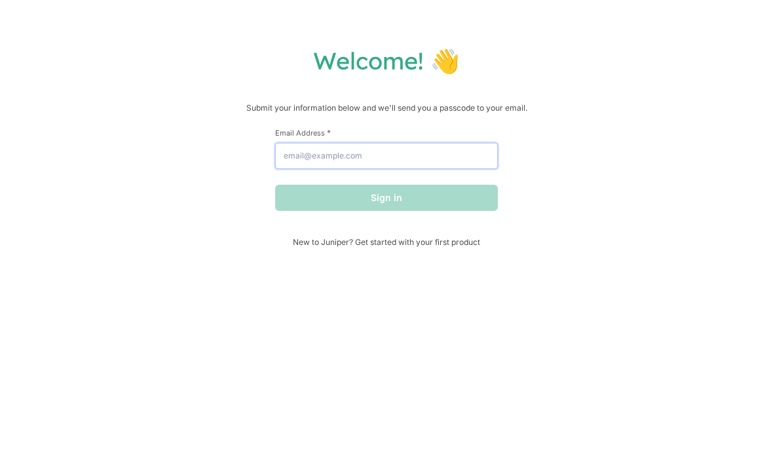
click at [478, 158] on input "Email Address *" at bounding box center [386, 156] width 223 height 26
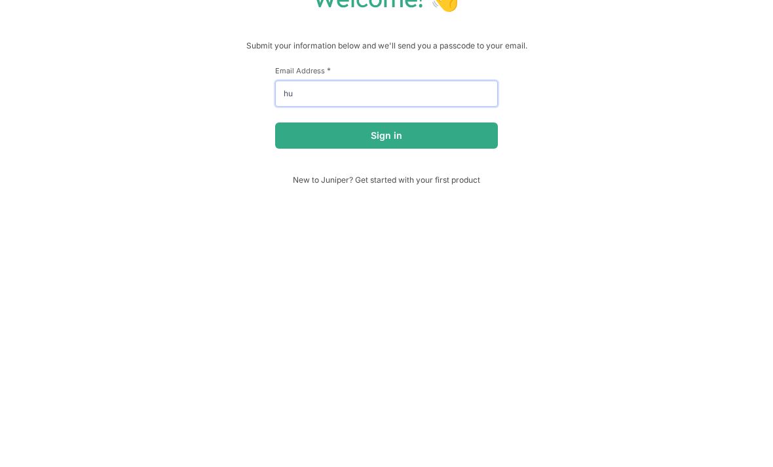
type input "h"
type input "windtaker79@gmail.com"
click at [386, 185] on button "Sign in" at bounding box center [386, 198] width 223 height 26
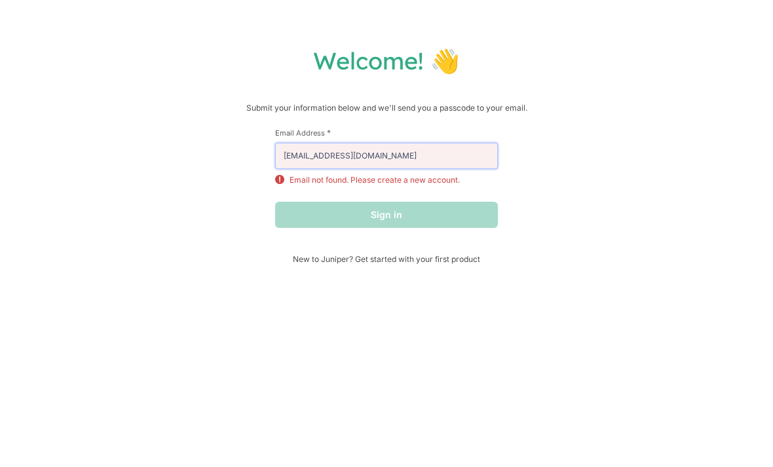
click at [481, 165] on input "windtaker79@gmail.com" at bounding box center [386, 156] width 223 height 26
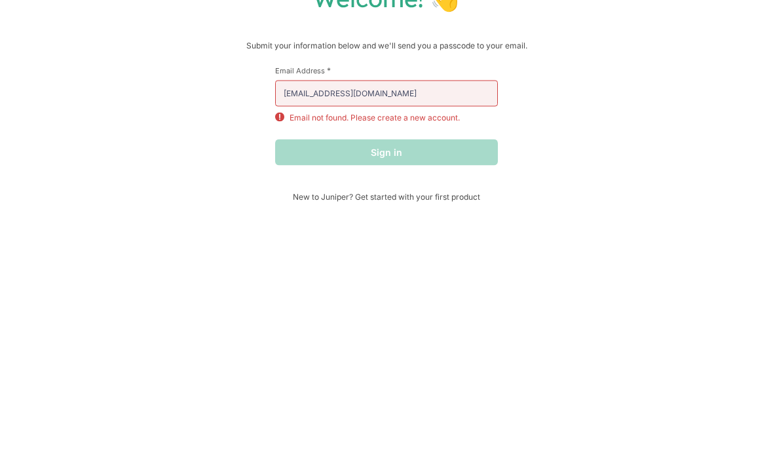
click at [656, 168] on div "Welcome! 👋 Submit your information below and we'll send you a passcode to your …" at bounding box center [386, 155] width 747 height 218
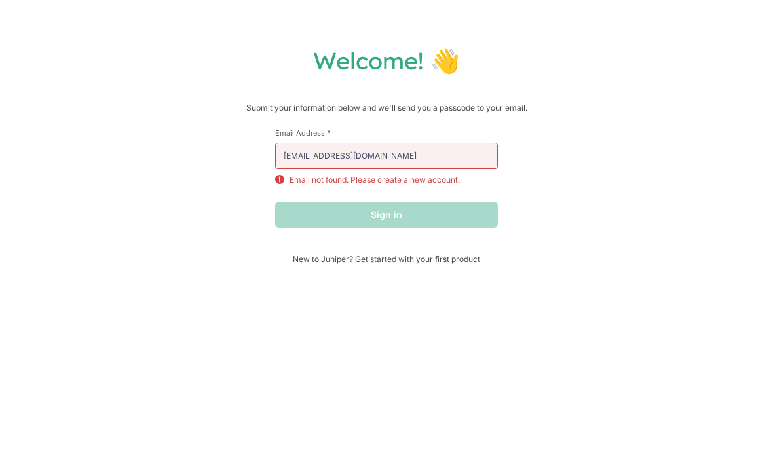
click at [451, 264] on span "New to Juniper? Get started with your first product" at bounding box center [386, 259] width 223 height 10
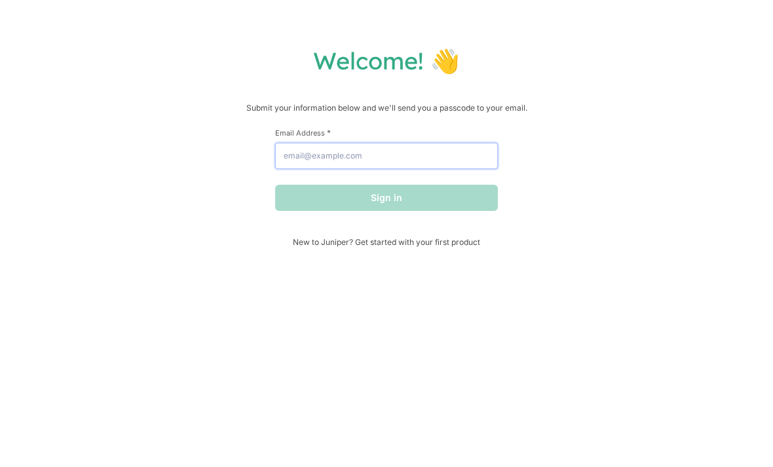
click at [453, 162] on input "Email Address *" at bounding box center [386, 156] width 223 height 26
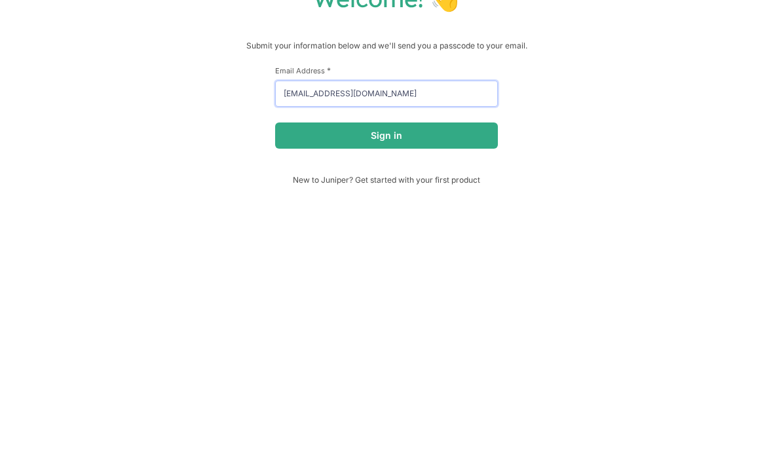
type input "windtaker79@gmail.com"
click at [470, 185] on button "Sign in" at bounding box center [386, 198] width 223 height 26
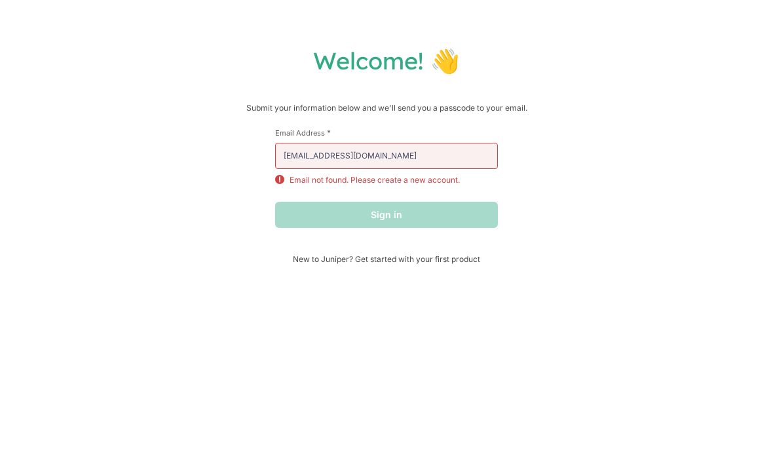
click at [455, 137] on label "Email Address *" at bounding box center [386, 133] width 223 height 10
click at [455, 143] on input "windtaker79@gmail.com" at bounding box center [386, 156] width 223 height 26
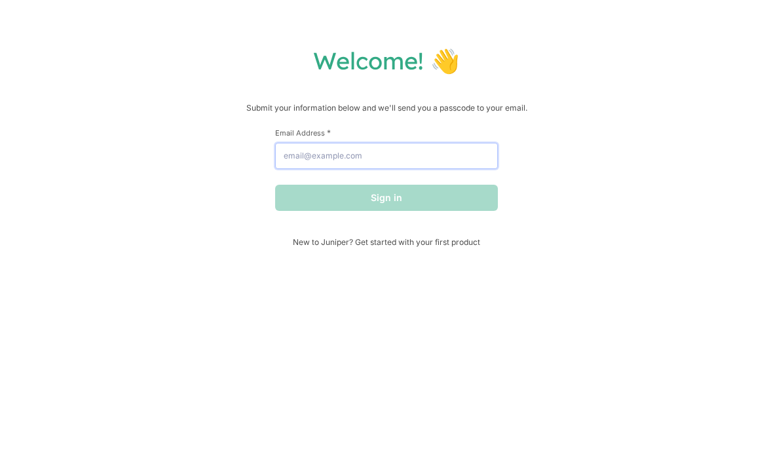
click at [479, 165] on input "Email Address *" at bounding box center [386, 156] width 223 height 26
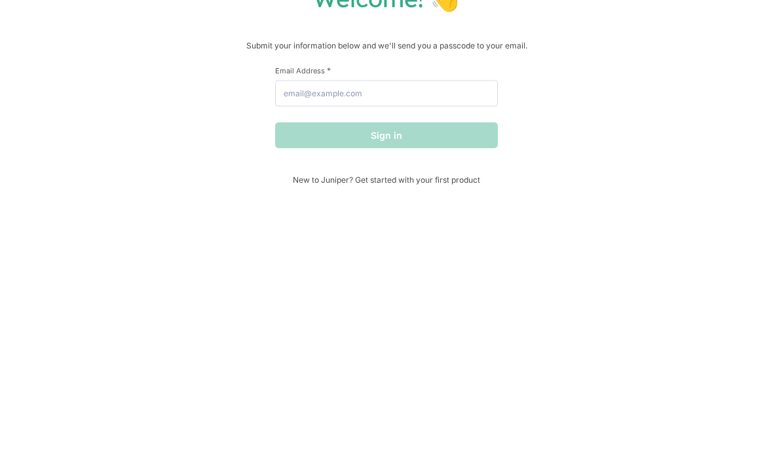
click at [594, 167] on div "Welcome! 👋 Submit your information below and we'll send you a passcode to your …" at bounding box center [386, 146] width 747 height 201
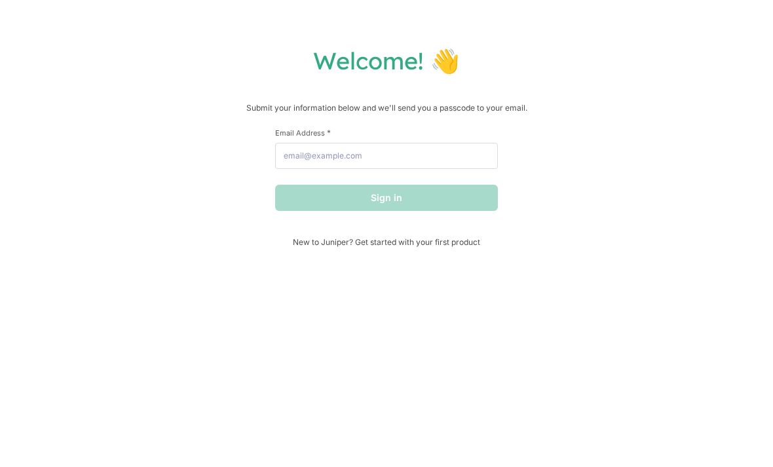
click at [468, 244] on span "New to Juniper? Get started with your first product" at bounding box center [386, 242] width 223 height 10
click at [454, 168] on input "Email Address *" at bounding box center [386, 156] width 223 height 26
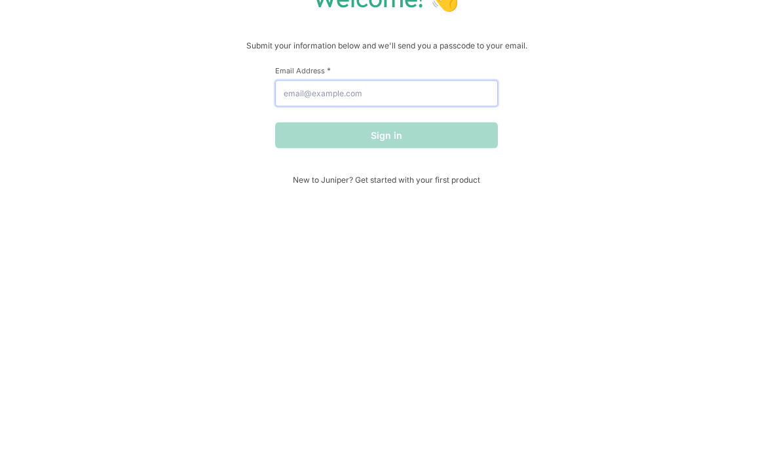
type input "p"
click at [640, 153] on div "Welcome! 👋 Submit your information below and we'll send you a passcode to your …" at bounding box center [386, 146] width 747 height 201
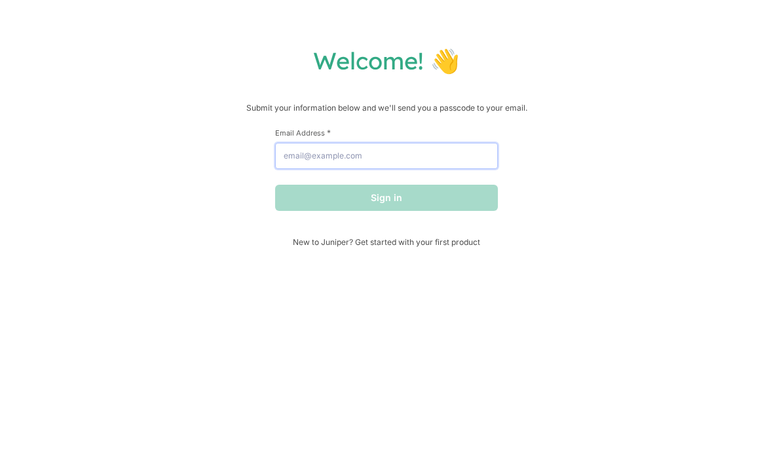
click at [482, 160] on input "Email Address *" at bounding box center [386, 156] width 223 height 26
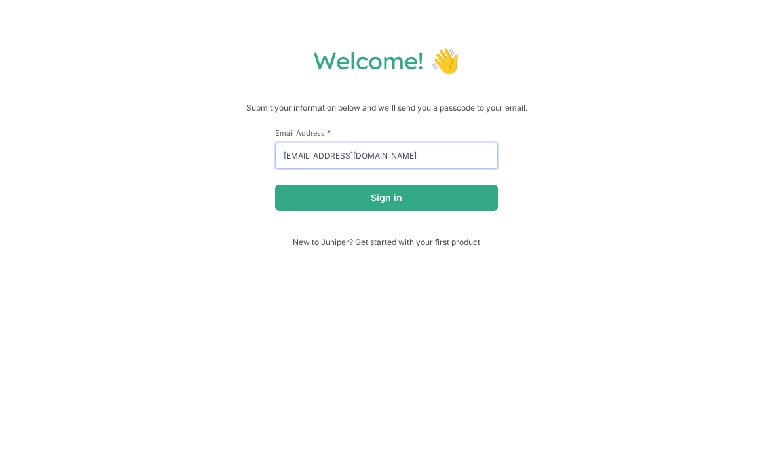
type input "[EMAIL_ADDRESS][DOMAIN_NAME]"
click at [481, 197] on button "Sign in" at bounding box center [386, 198] width 223 height 26
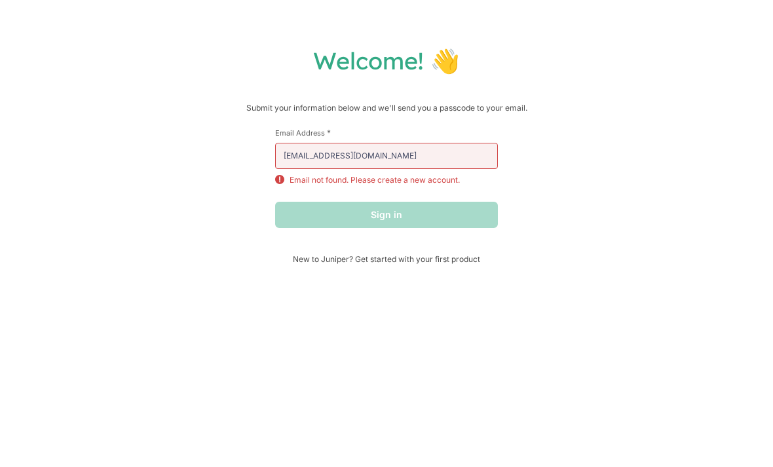
click at [471, 216] on div "Sign in" at bounding box center [386, 215] width 223 height 26
click at [471, 215] on div "Sign in" at bounding box center [386, 215] width 223 height 26
click at [470, 166] on input "[EMAIL_ADDRESS][DOMAIN_NAME]" at bounding box center [386, 156] width 223 height 26
